Goal: Check status: Check status

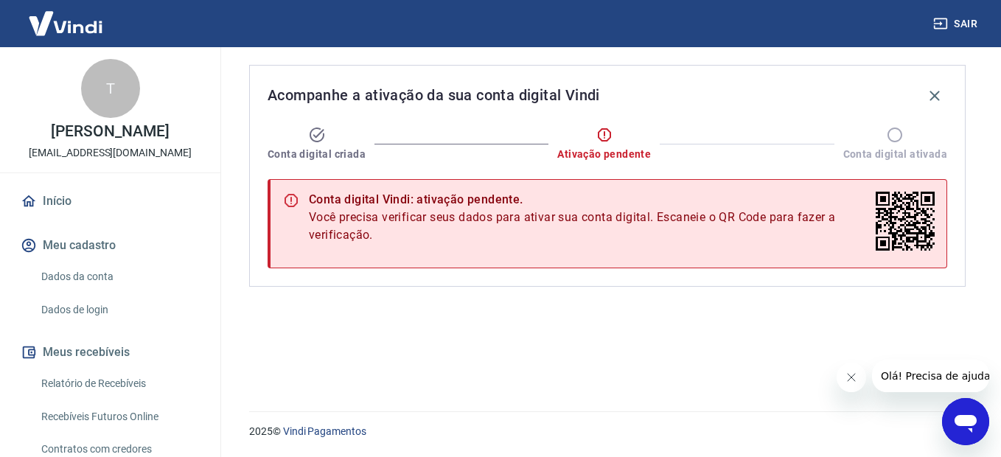
click at [851, 375] on icon "Fechar mensagem da empresa" at bounding box center [851, 378] width 12 height 12
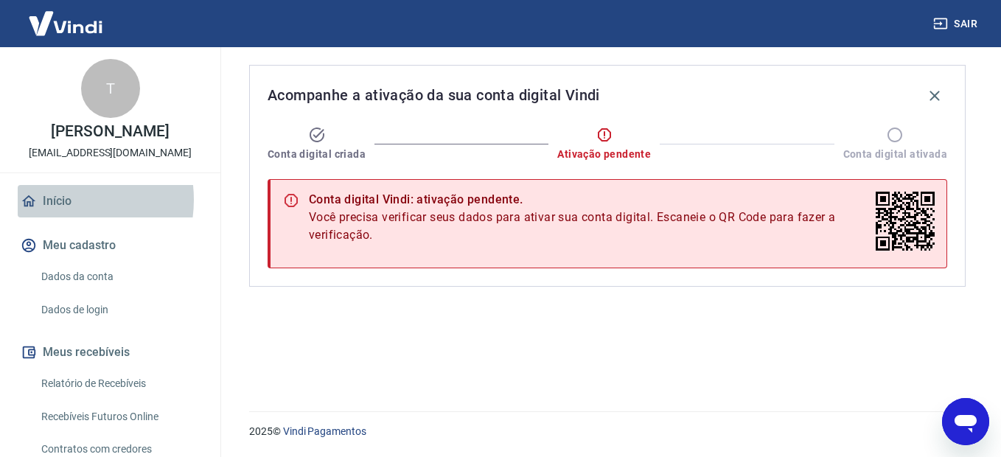
click at [58, 215] on link "Início" at bounding box center [110, 201] width 185 height 32
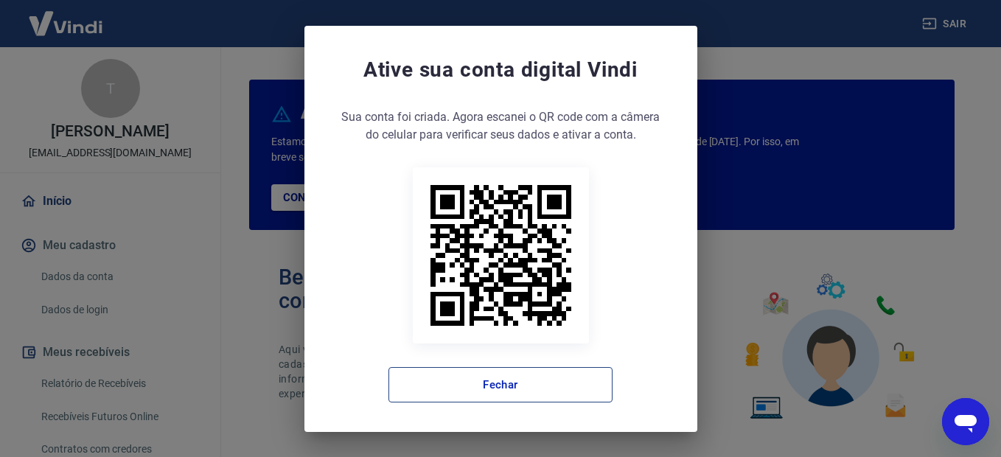
click at [498, 386] on button "Fechar" at bounding box center [501, 384] width 224 height 35
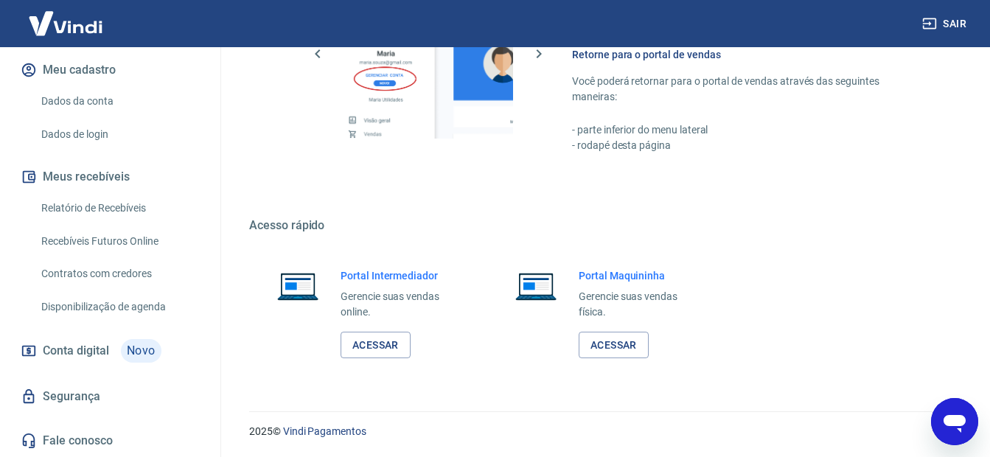
scroll to position [191, 0]
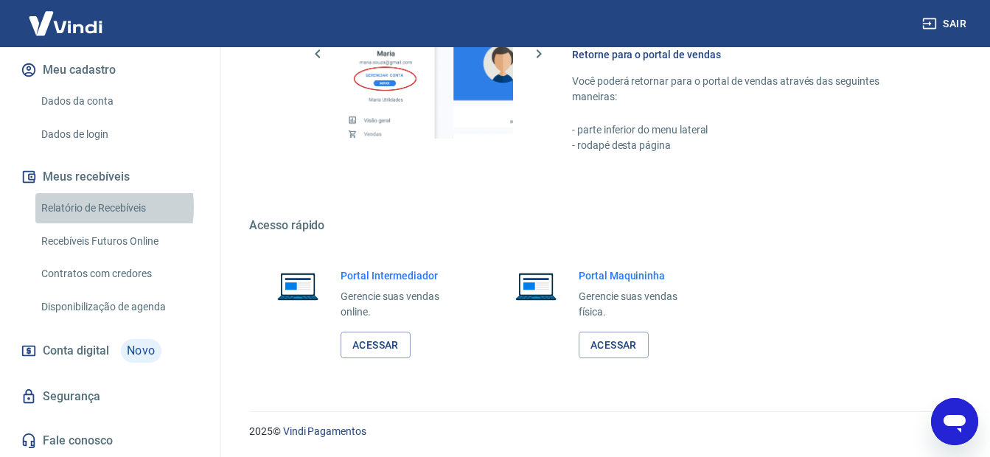
click at [76, 206] on link "Relatório de Recebíveis" at bounding box center [118, 208] width 167 height 30
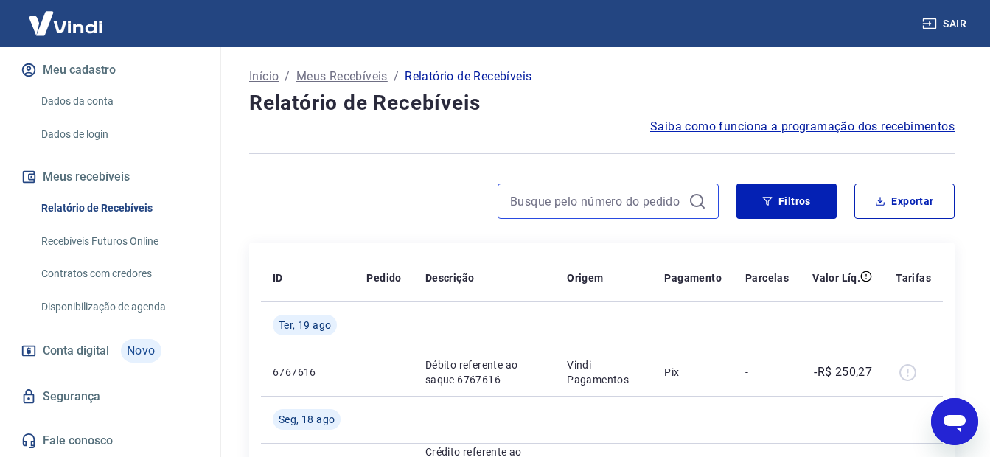
click at [635, 199] on input at bounding box center [596, 201] width 173 height 22
click at [635, 199] on input "42,12" at bounding box center [596, 201] width 173 height 22
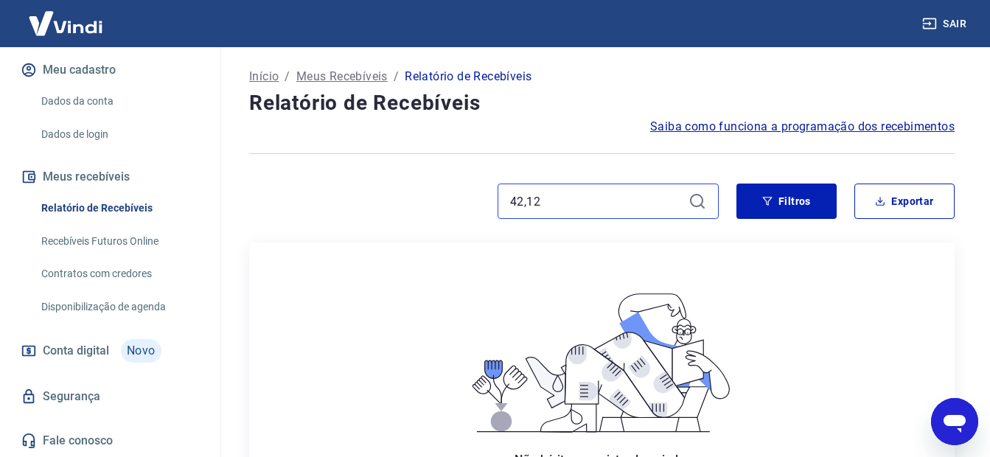
type input "42,12"
click at [695, 199] on icon at bounding box center [698, 201] width 18 height 18
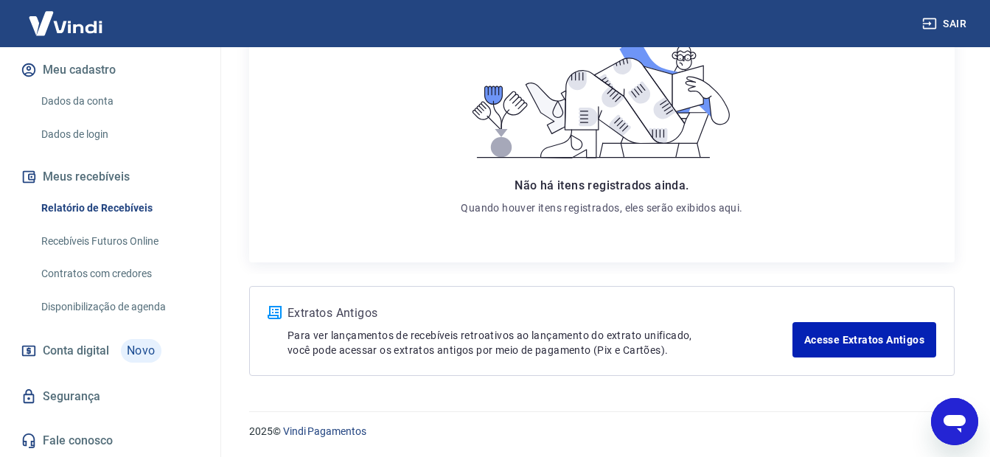
scroll to position [275, 0]
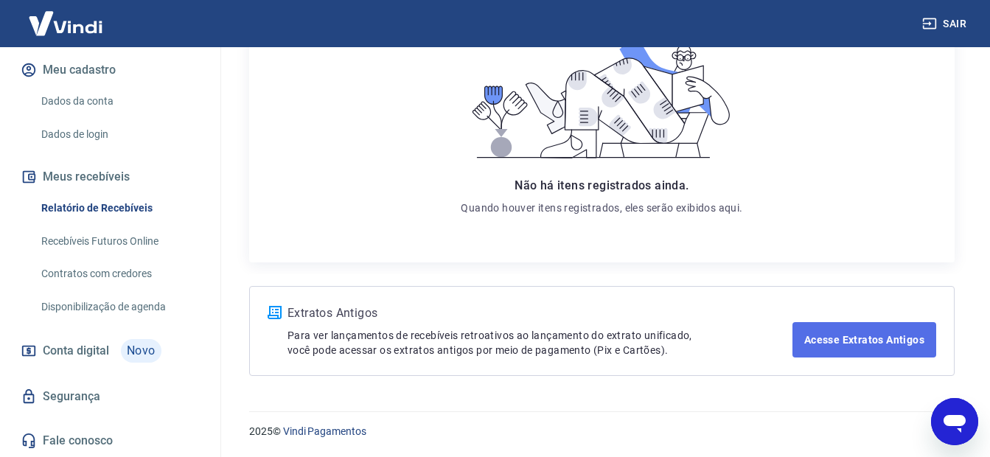
click at [843, 338] on link "Acesse Extratos Antigos" at bounding box center [864, 339] width 144 height 35
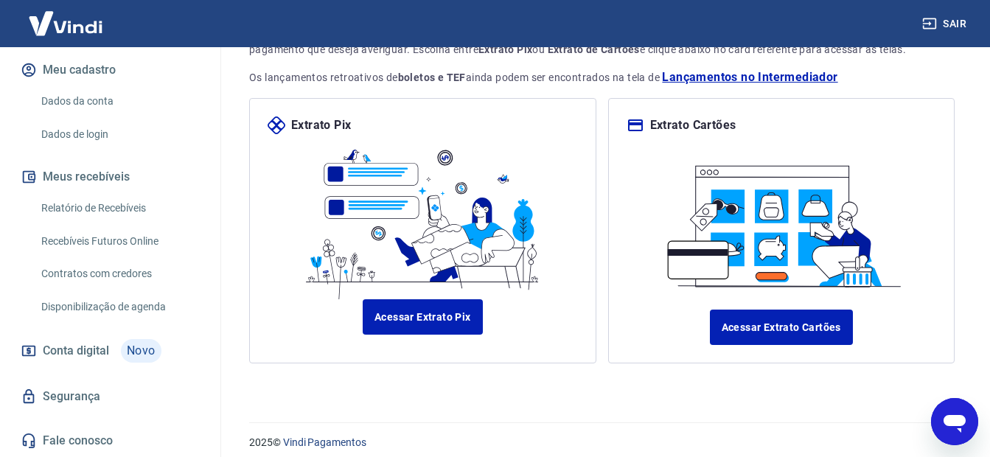
scroll to position [153, 0]
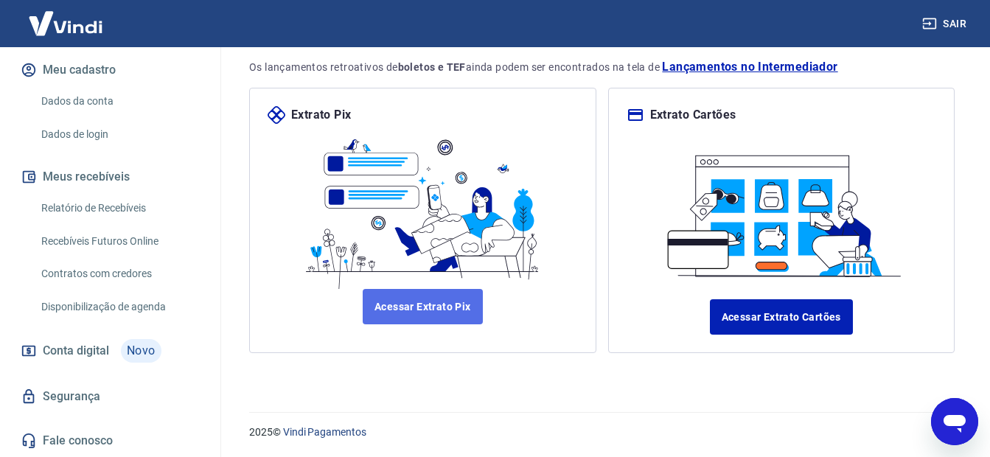
click at [428, 308] on link "Acessar Extrato Pix" at bounding box center [423, 306] width 120 height 35
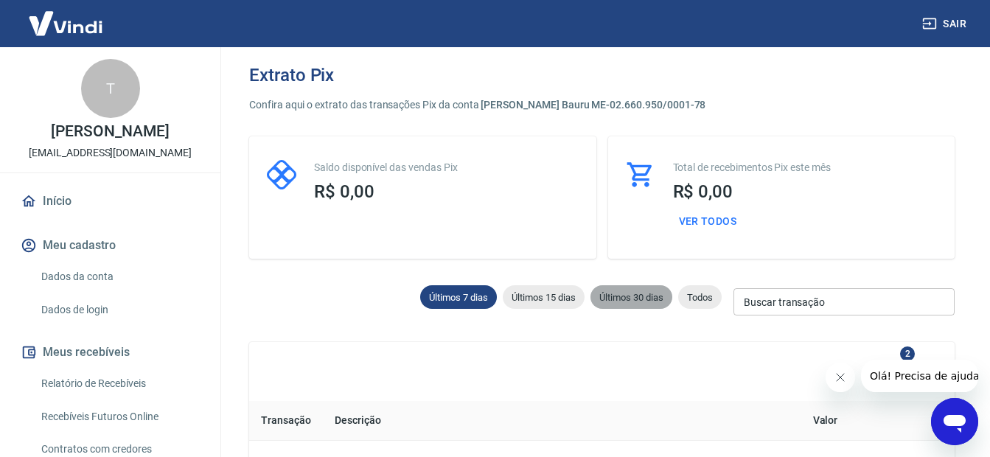
click at [634, 292] on span "Últimos 30 dias" at bounding box center [631, 297] width 82 height 11
type input "23/07/2025"
click at [783, 298] on input "Buscar transação" at bounding box center [844, 301] width 221 height 27
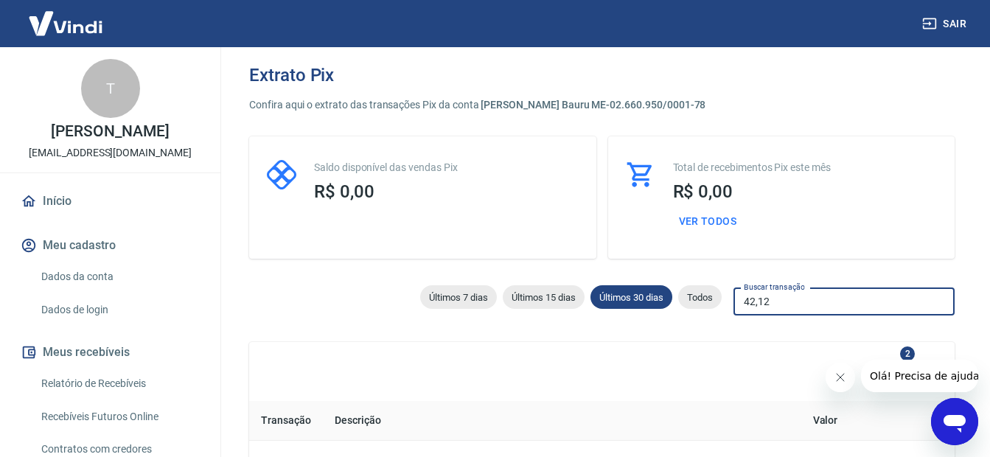
type input "42,12"
click at [842, 377] on icon "Fechar mensagem da empresa" at bounding box center [840, 378] width 12 height 12
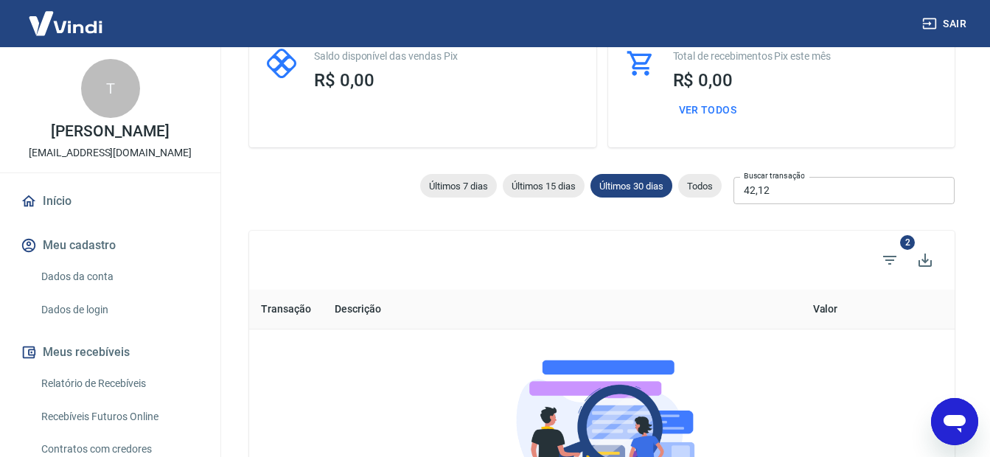
scroll to position [74, 0]
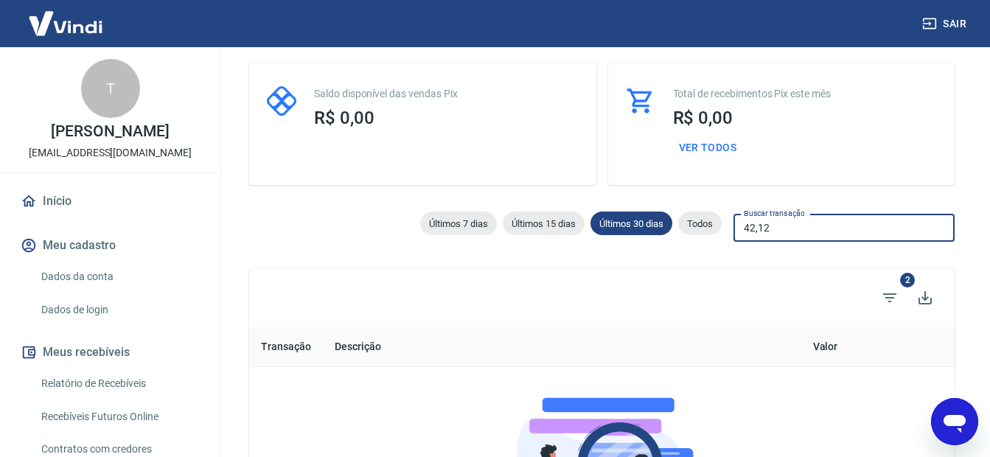
click at [795, 227] on input "42,12" at bounding box center [844, 228] width 221 height 27
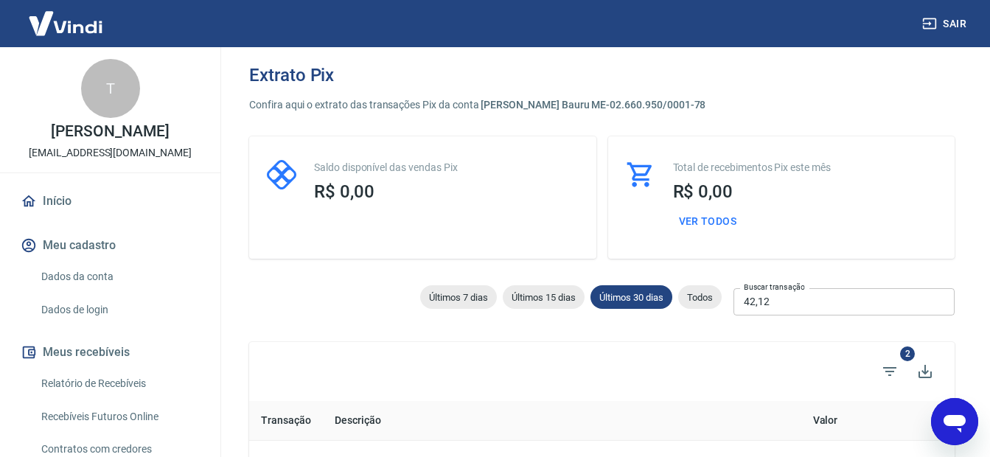
click at [949, 422] on icon "Abrir janela de mensagens" at bounding box center [955, 424] width 22 height 18
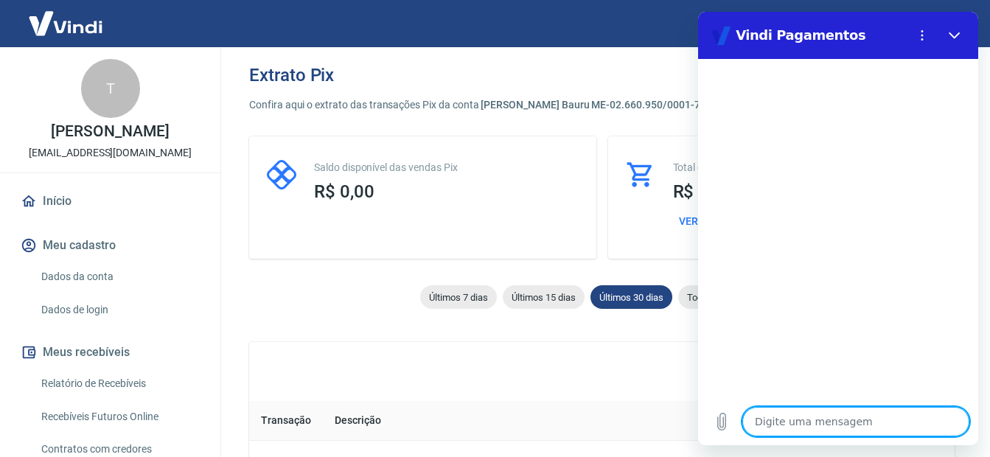
click at [837, 420] on textarea at bounding box center [855, 421] width 227 height 29
type textarea "b"
type textarea "x"
type textarea "bo"
type textarea "x"
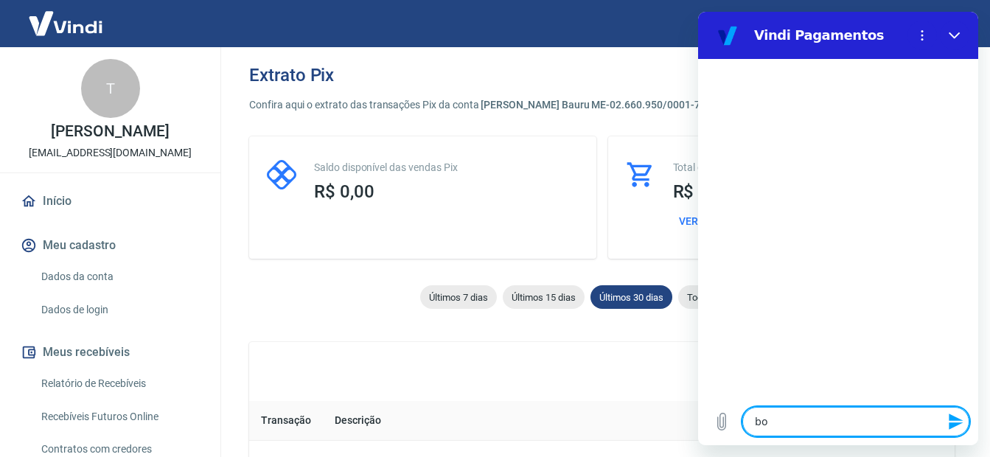
type textarea "boa"
type textarea "x"
type textarea "boa"
type textarea "x"
type textarea "boa t"
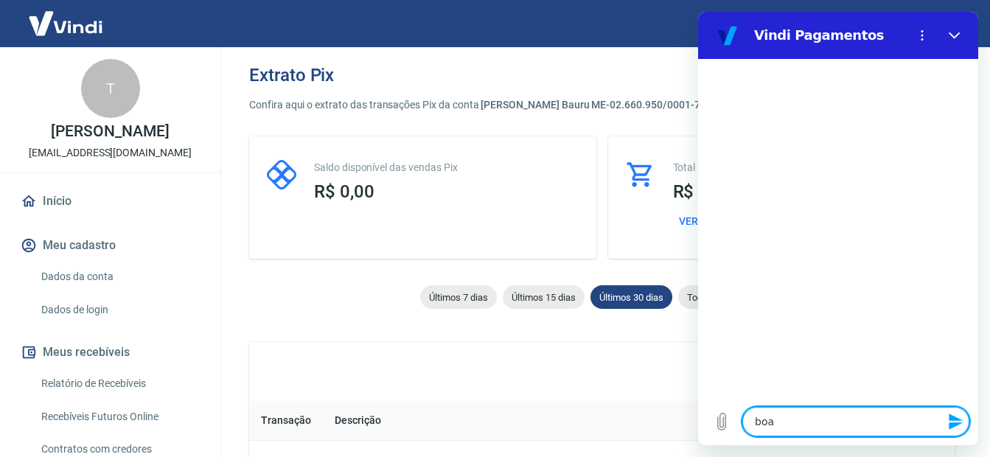
type textarea "x"
type textarea "boa ta"
type textarea "x"
type textarea "boa tar"
type textarea "x"
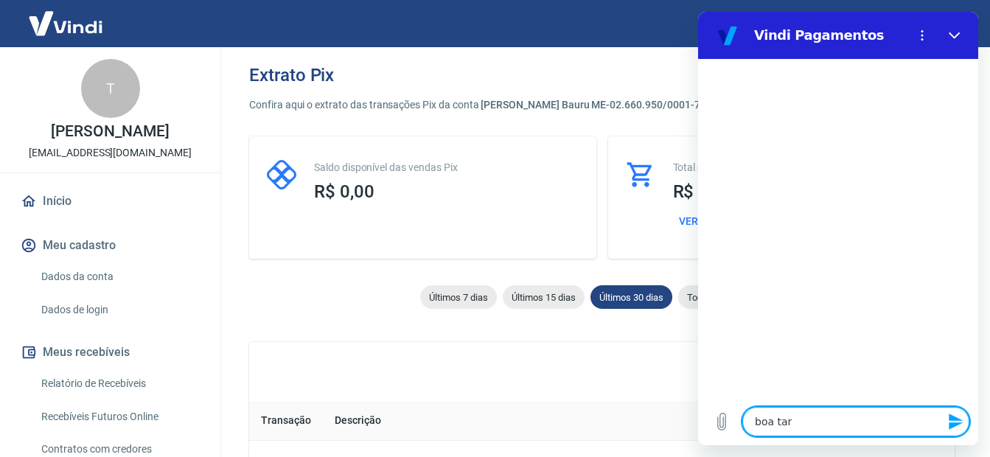
type textarea "boa tard"
type textarea "x"
type textarea "boa tarde"
type textarea "x"
type textarea "boa tarde!"
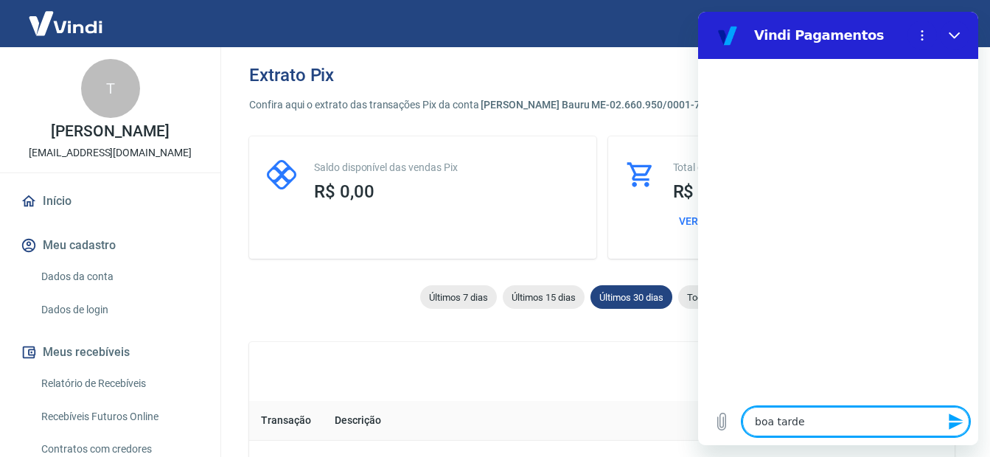
type textarea "x"
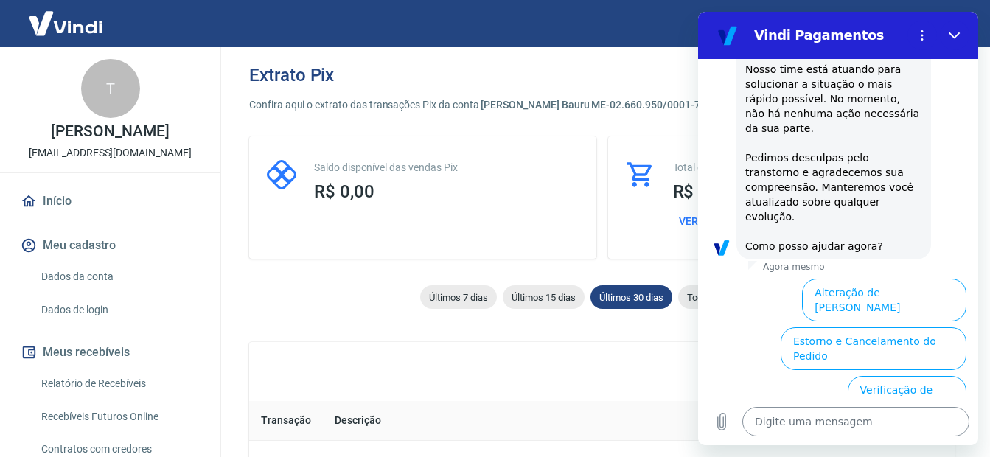
scroll to position [445, 0]
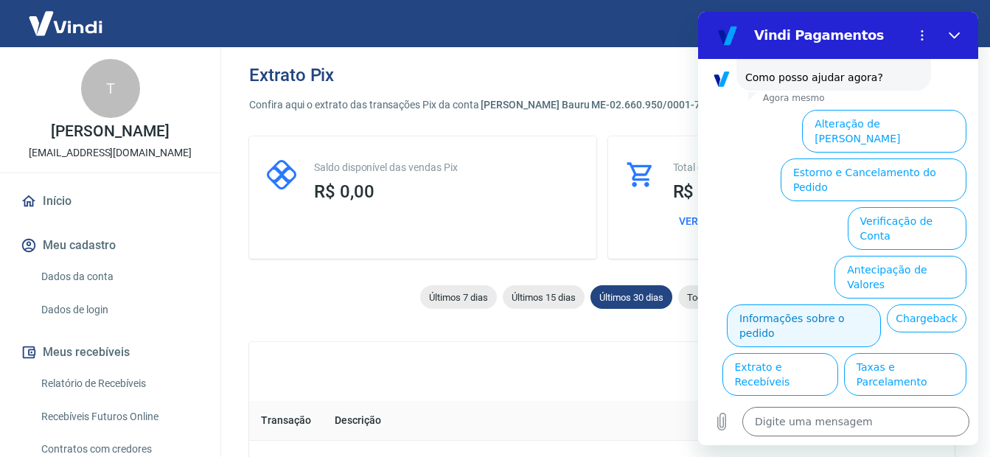
click at [881, 304] on button "Informações sobre o pedido" at bounding box center [804, 325] width 154 height 43
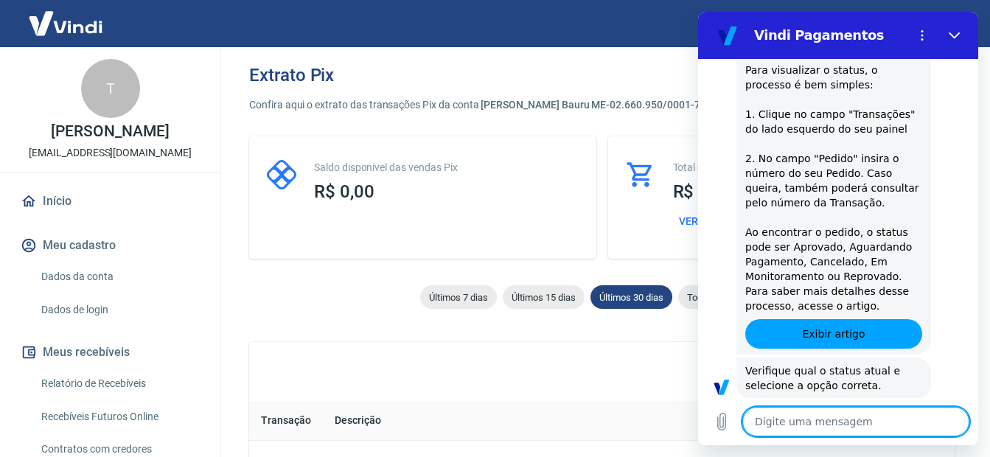
click at [851, 420] on textarea at bounding box center [855, 421] width 227 height 29
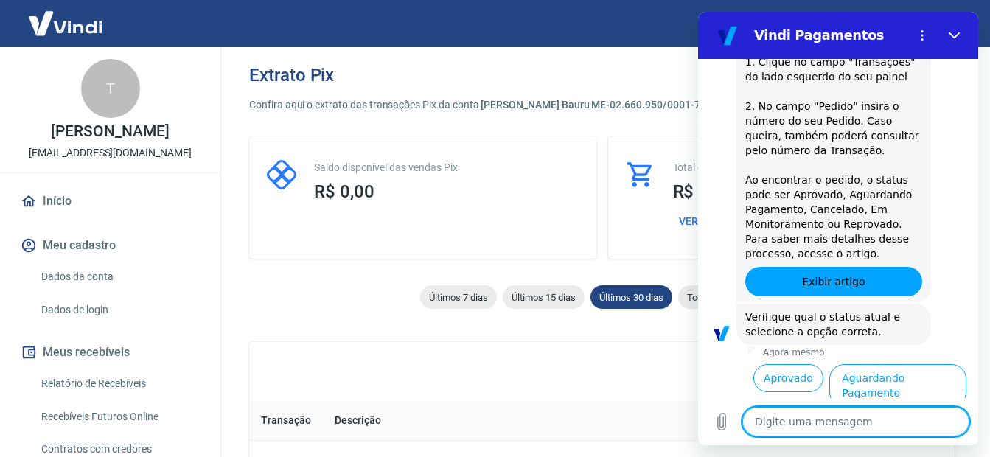
scroll to position [698, 0]
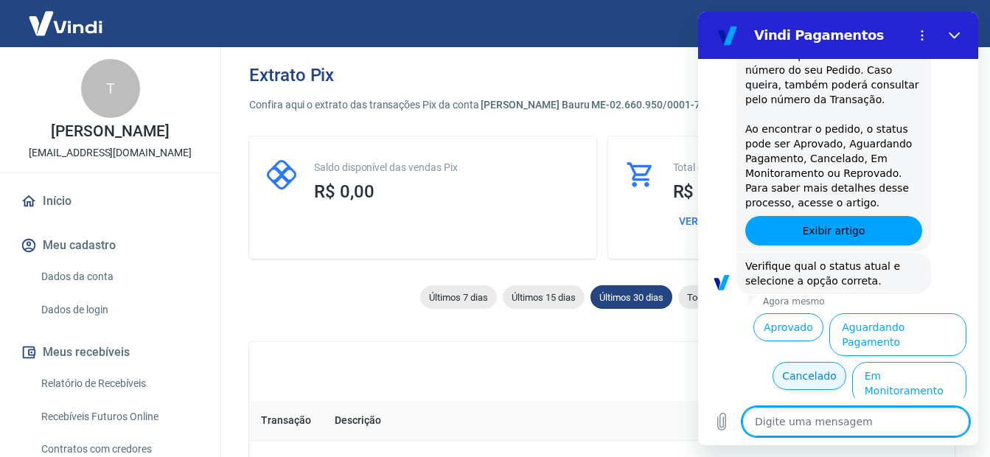
click at [809, 362] on button "Cancelado" at bounding box center [809, 376] width 73 height 28
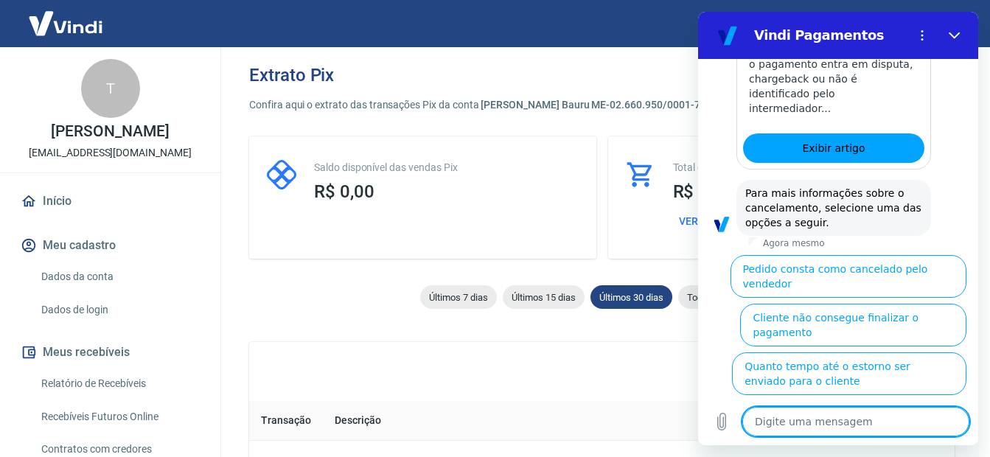
scroll to position [1375, 0]
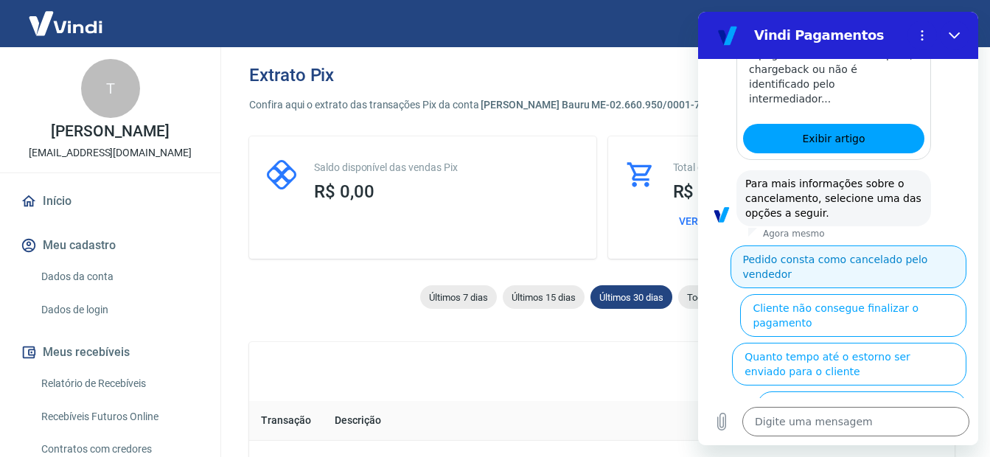
click at [863, 245] on button "Pedido consta como cancelado pelo vendedor" at bounding box center [849, 266] width 236 height 43
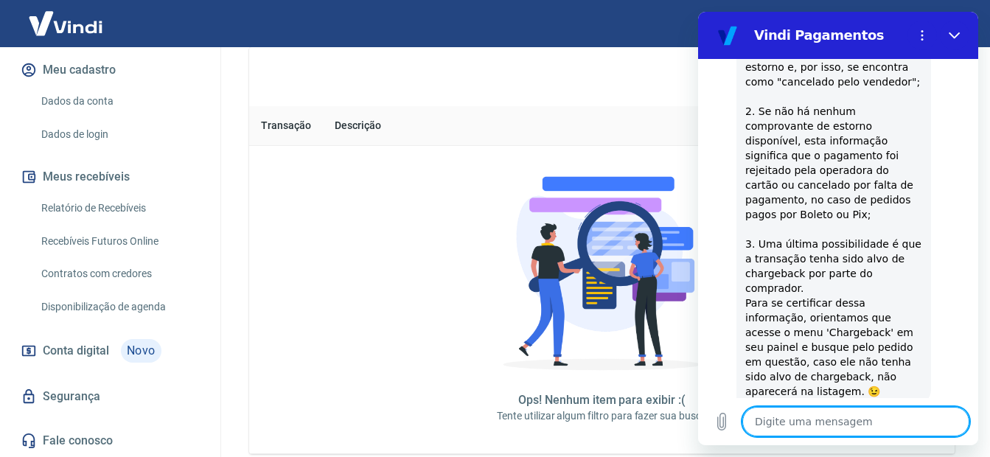
scroll to position [1808, 0]
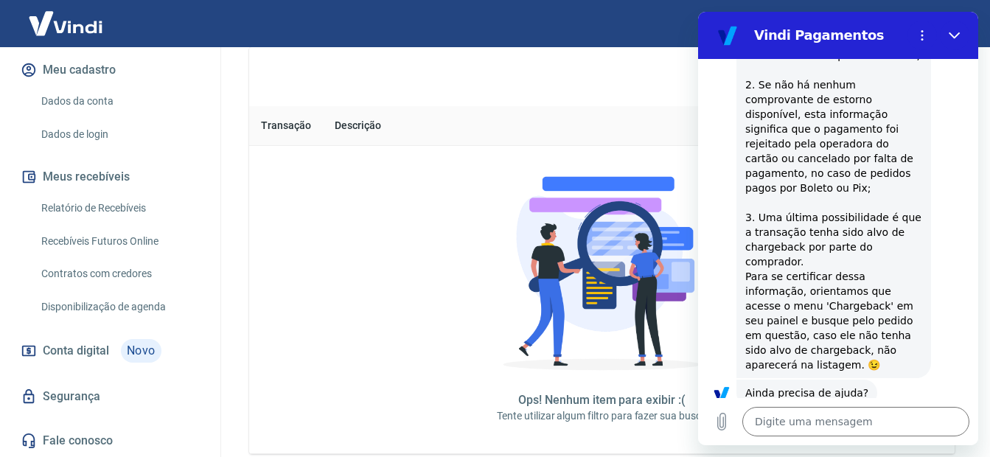
click at [888, 425] on button "Sim" at bounding box center [894, 439] width 43 height 28
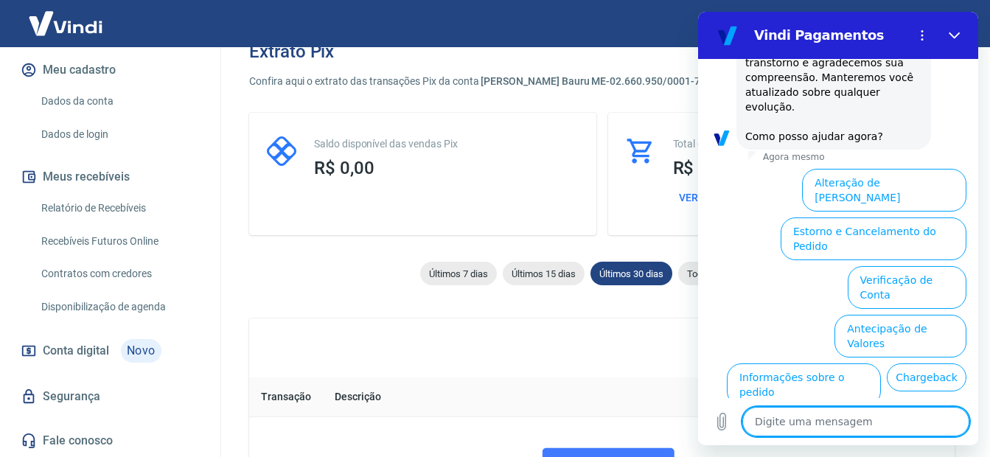
scroll to position [0, 0]
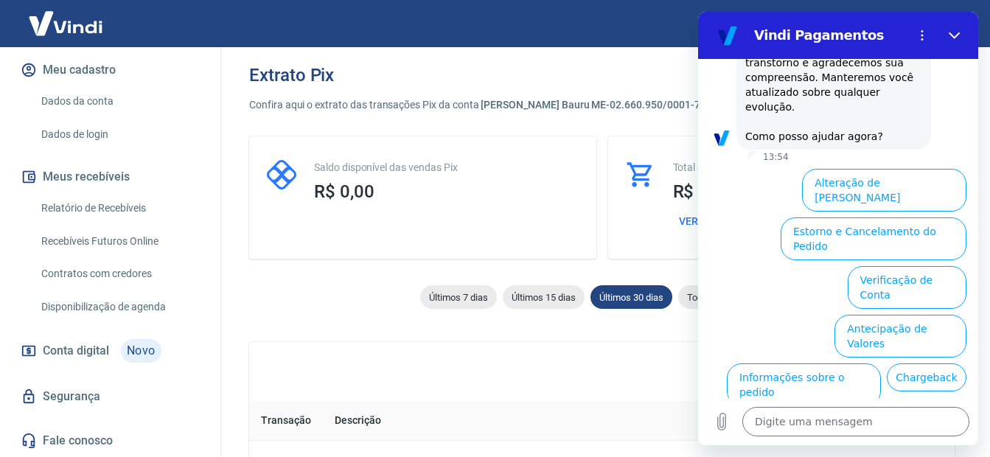
click at [348, 264] on div "Confira aqui o extrato das transações Pix da conta Antonio de Oliveira Filho Ba…" at bounding box center [601, 445] width 705 height 696
click at [951, 28] on button "Fechar" at bounding box center [954, 35] width 29 height 29
type textarea "x"
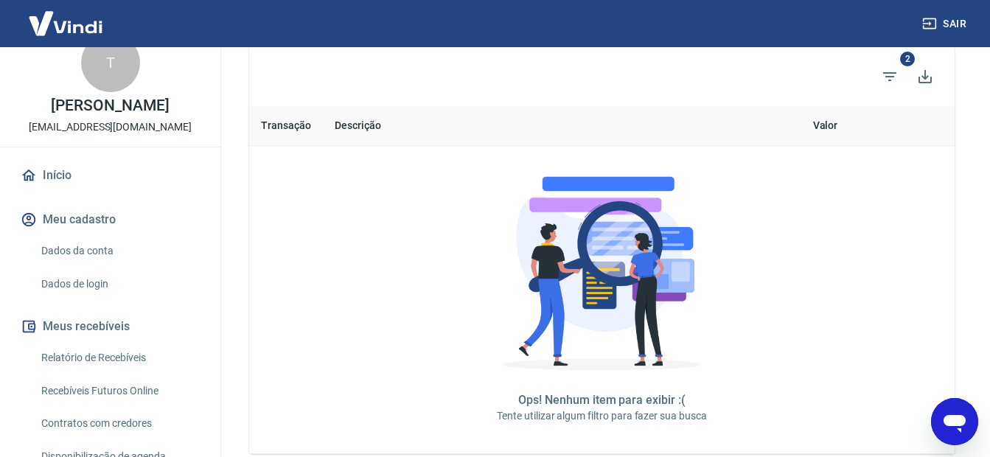
scroll to position [191, 0]
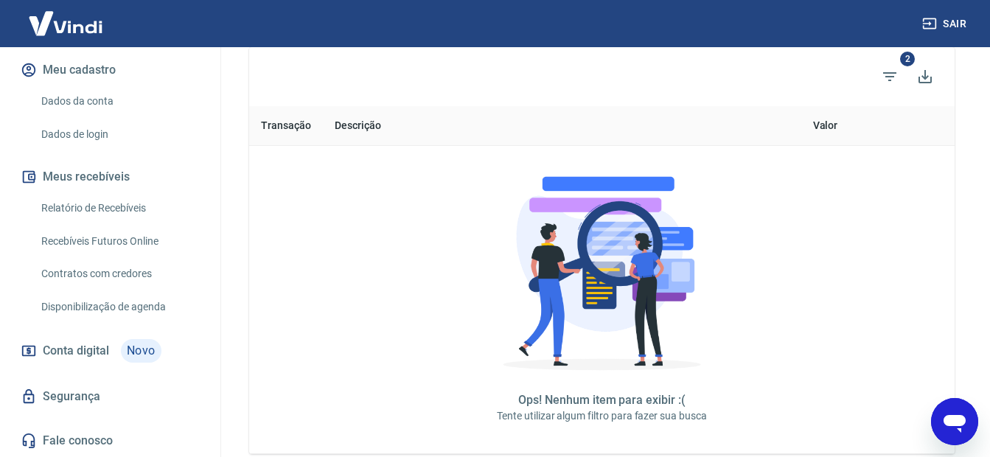
click at [102, 349] on span "Conta digital" at bounding box center [76, 351] width 66 height 21
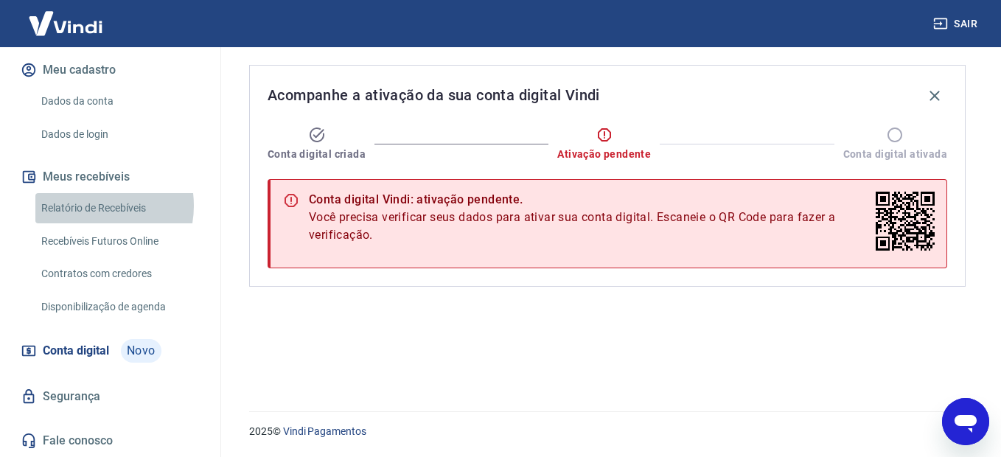
click at [85, 206] on link "Relatório de Recebíveis" at bounding box center [118, 208] width 167 height 30
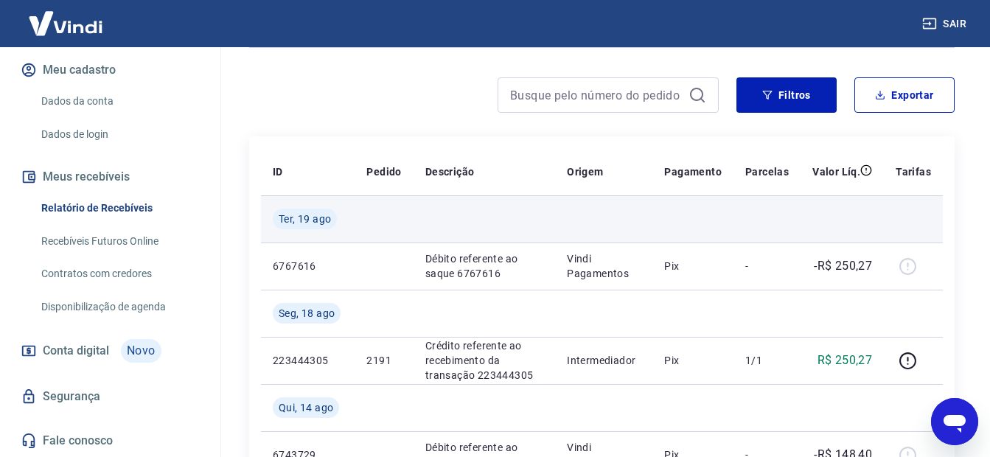
scroll to position [74, 0]
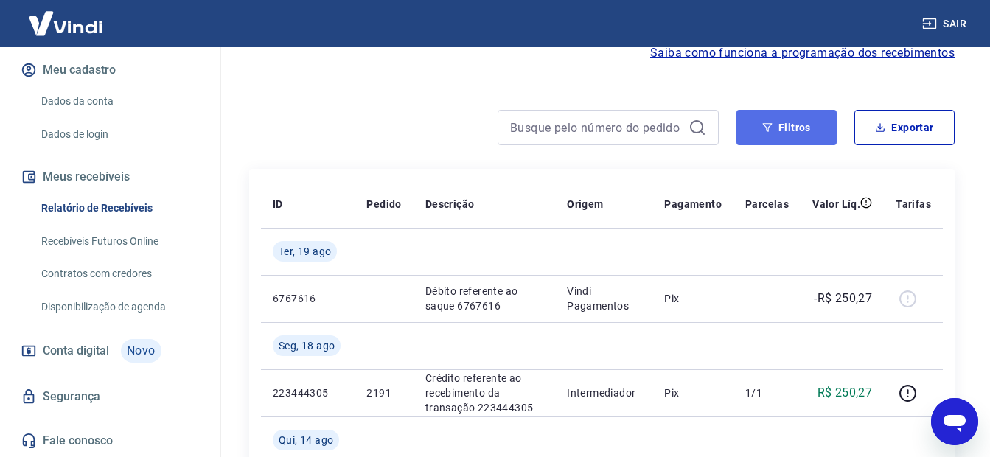
click at [798, 123] on button "Filtros" at bounding box center [786, 127] width 100 height 35
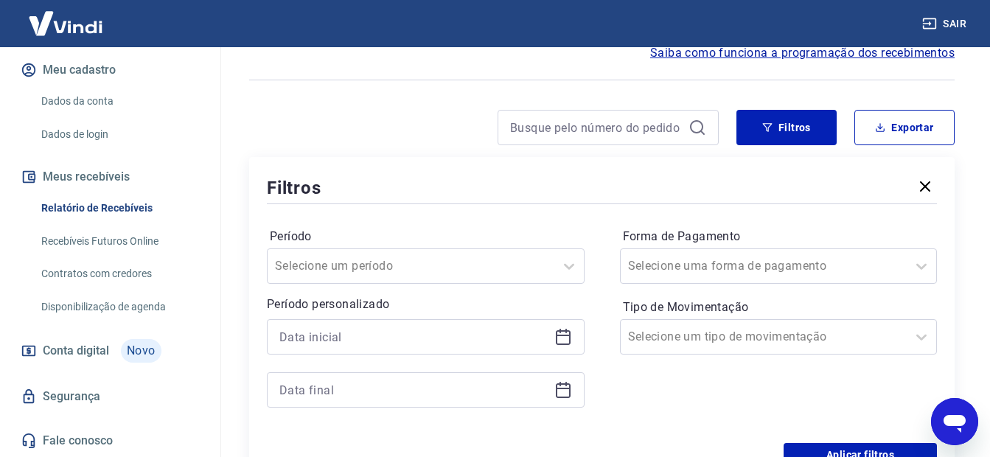
click at [560, 337] on icon at bounding box center [563, 337] width 18 height 18
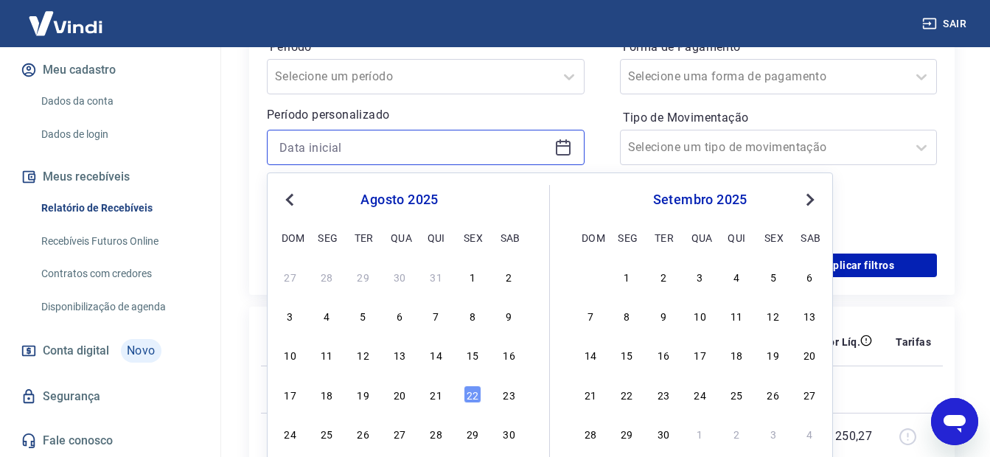
scroll to position [295, 0]
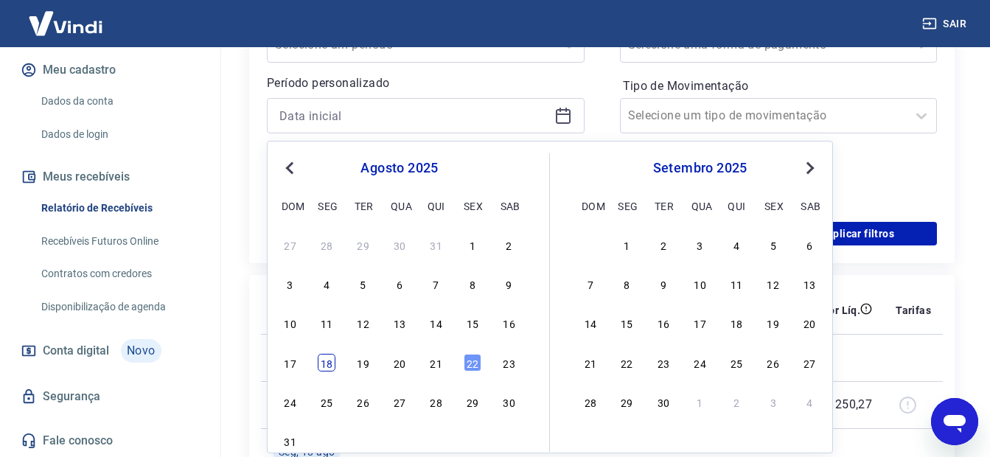
click at [330, 368] on div "18" at bounding box center [327, 363] width 18 height 18
type input "18/08/2025"
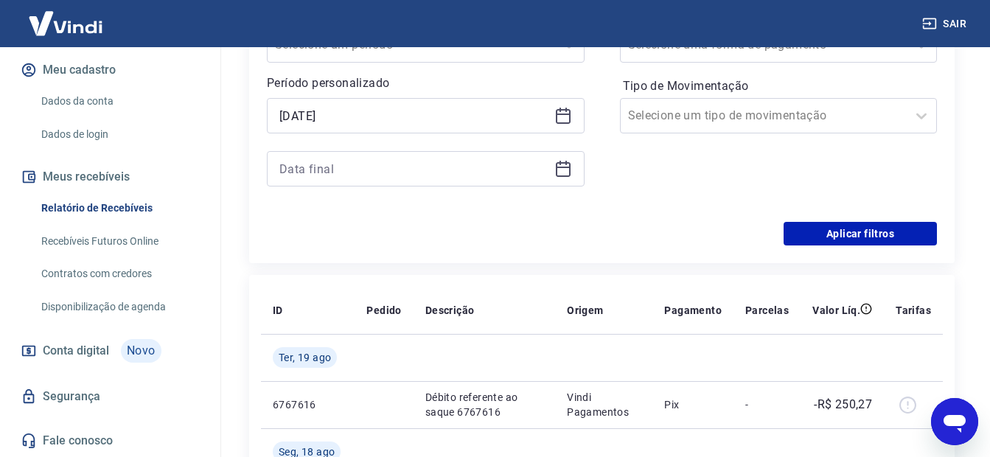
click at [566, 172] on icon at bounding box center [563, 169] width 18 height 18
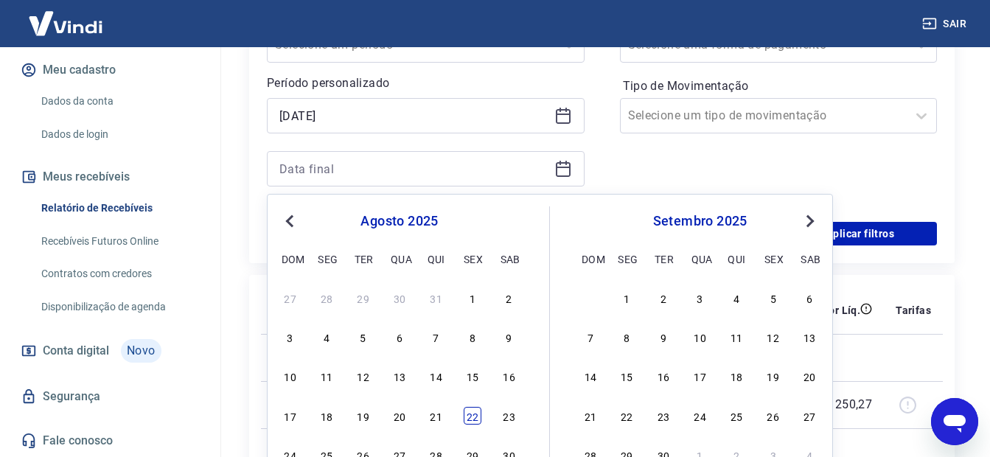
click at [473, 417] on div "22" at bounding box center [473, 416] width 18 height 18
type input "22/08/2025"
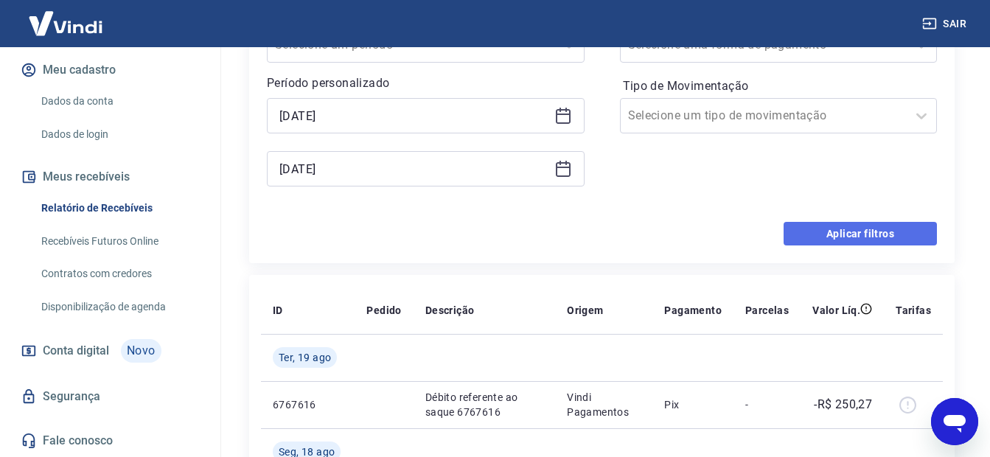
click at [836, 231] on button "Aplicar filtros" at bounding box center [860, 234] width 153 height 24
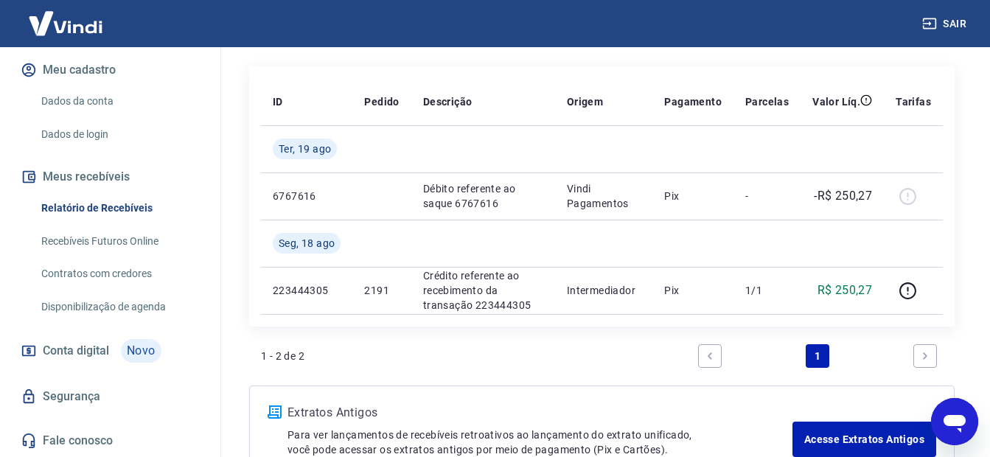
scroll to position [202, 0]
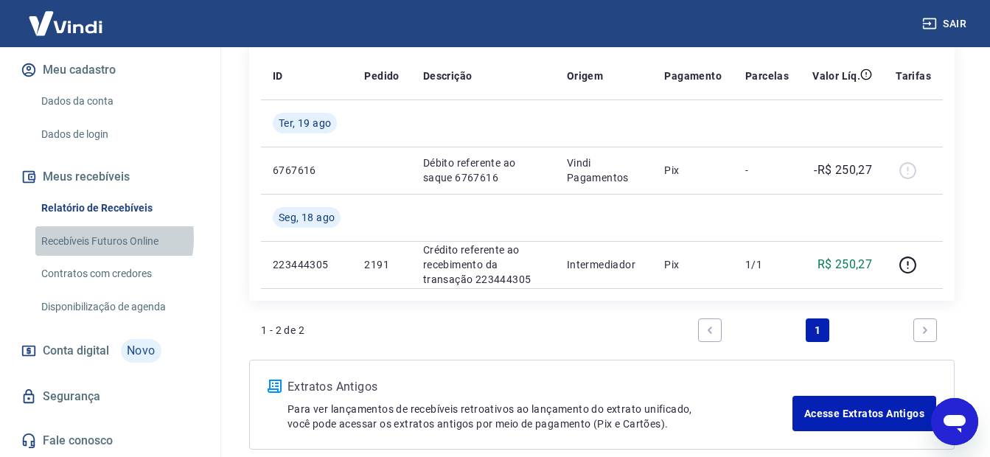
click at [92, 237] on link "Recebíveis Futuros Online" at bounding box center [118, 241] width 167 height 30
type textarea "x"
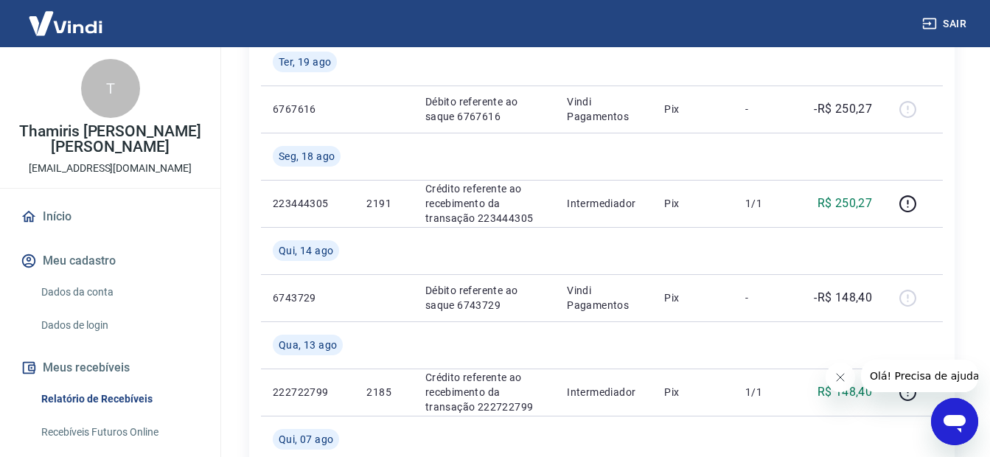
scroll to position [295, 0]
